Goal: Task Accomplishment & Management: Use online tool/utility

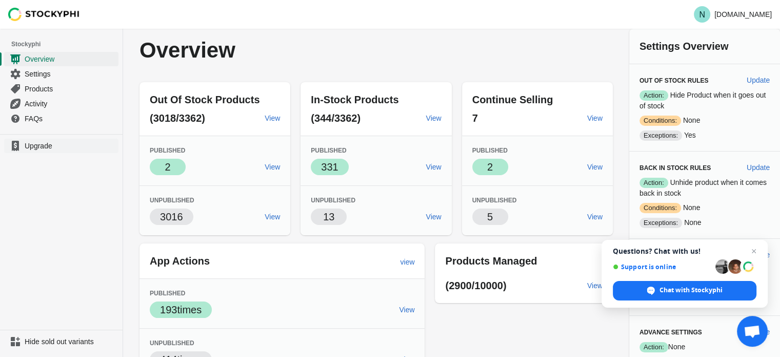
click at [47, 141] on span "Upgrade" at bounding box center [71, 146] width 92 height 10
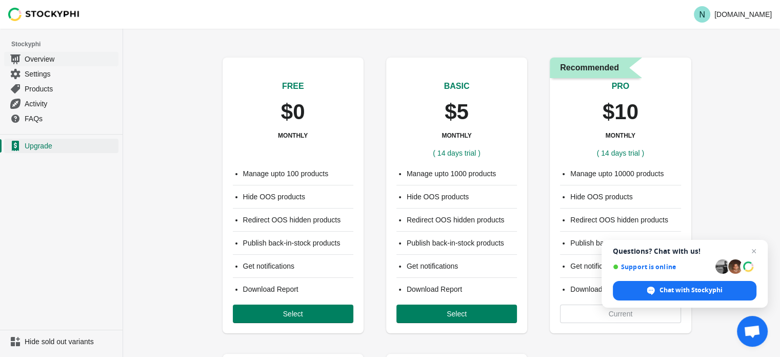
click at [45, 59] on span "Overview" at bounding box center [71, 59] width 92 height 10
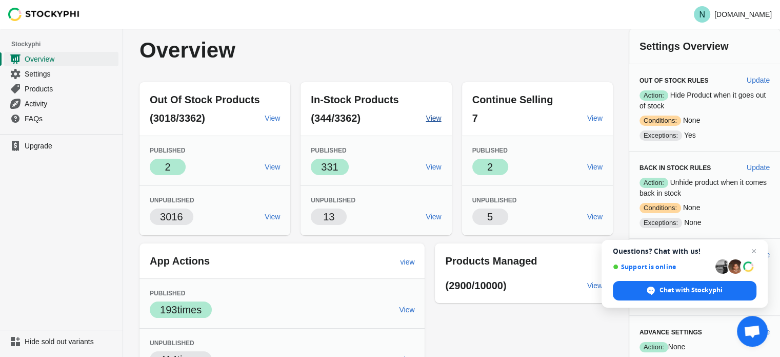
click at [432, 121] on span "View" at bounding box center [433, 118] width 15 height 8
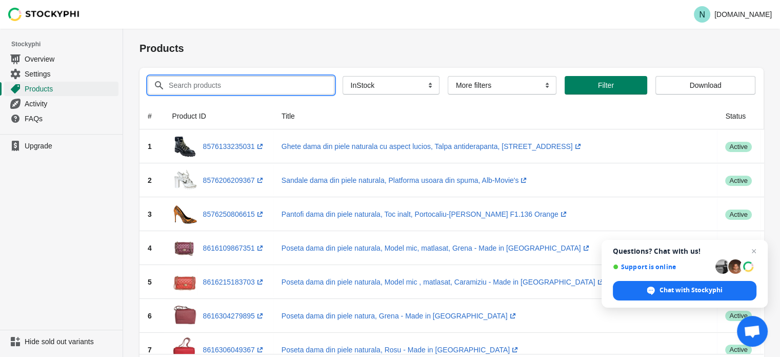
click at [247, 80] on input "Search products" at bounding box center [242, 85] width 148 height 18
paste input "Cizme dama din piele naturala, Negru-Made in Italy, Art 080 Pelle Nero T30"
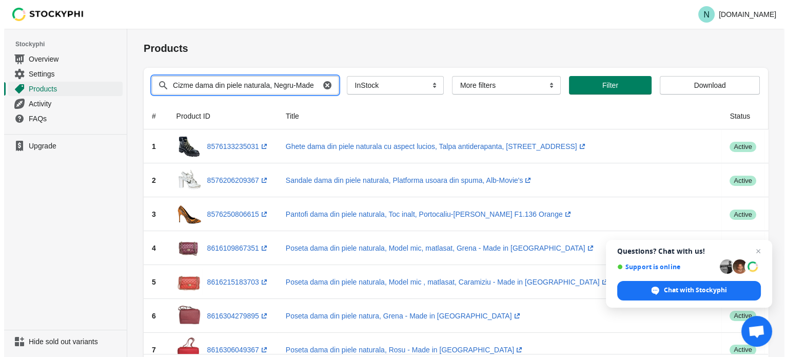
scroll to position [0, 105]
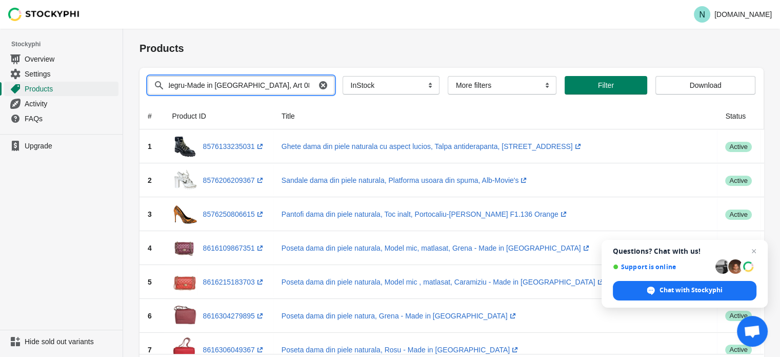
type input "Cizme dama din piele naturala, Negru-Made in Italy, Art 080 Pelle Nero T30"
click at [140, 29] on button "Submit" at bounding box center [154, 34] width 29 height 11
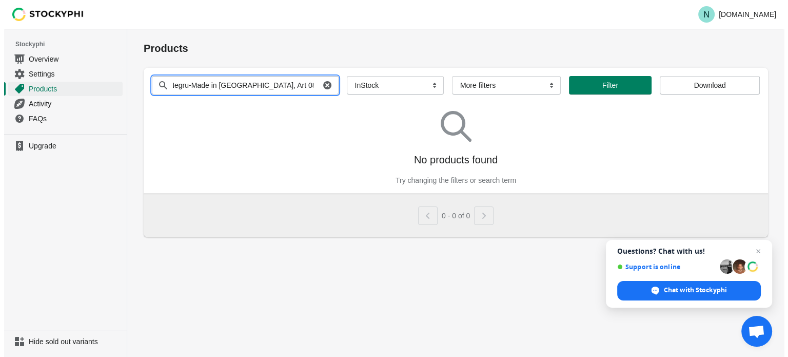
scroll to position [0, 103]
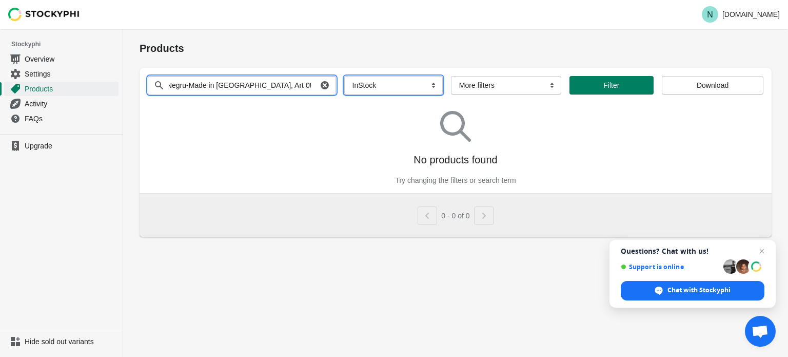
click at [380, 85] on select "All Products InStock InStock Published InStock Un-Published OOS OOS Published O…" at bounding box center [393, 85] width 99 height 18
select select
click at [344, 76] on select "All Products InStock InStock Published InStock Un-Published OOS OOS Published O…" at bounding box center [393, 85] width 99 height 18
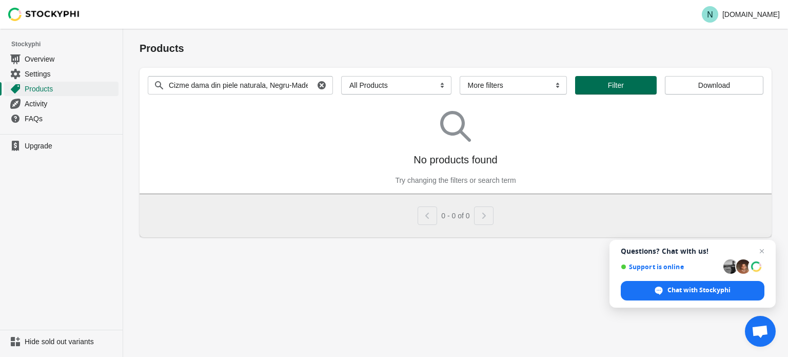
click at [594, 88] on span "Filter" at bounding box center [615, 85] width 65 height 8
click at [45, 69] on span "Settings" at bounding box center [71, 74] width 92 height 10
